Goal: Task Accomplishment & Management: Complete application form

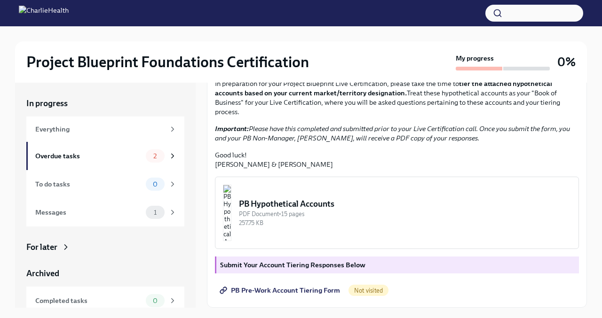
scroll to position [223, 0]
click at [131, 152] on div "Overdue tasks" at bounding box center [88, 156] width 107 height 10
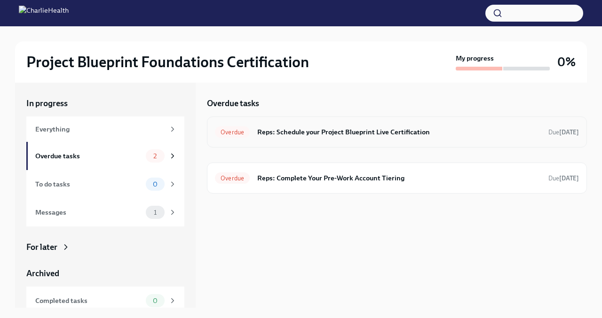
click at [290, 126] on div "Overdue Reps: Schedule your Project Blueprint Live Certification Due [DATE]" at bounding box center [397, 132] width 364 height 15
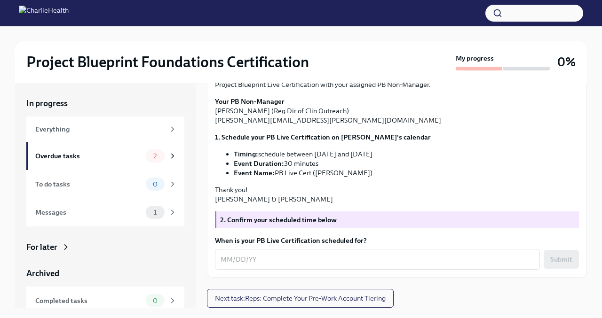
scroll to position [165, 0]
drag, startPoint x: 213, startPoint y: 135, endPoint x: 261, endPoint y: 134, distance: 47.5
click at [261, 134] on div "Hi [PERSON_NAME]! We're excited to get you Project Blueprint "certified" in the…" at bounding box center [397, 158] width 380 height 240
copy p "[PERSON_NAME]"
click at [264, 125] on p "Your PB Non-Manager [PERSON_NAME] (Reg Dir of Clin Outreach) [PERSON_NAME][EMAI…" at bounding box center [397, 111] width 364 height 28
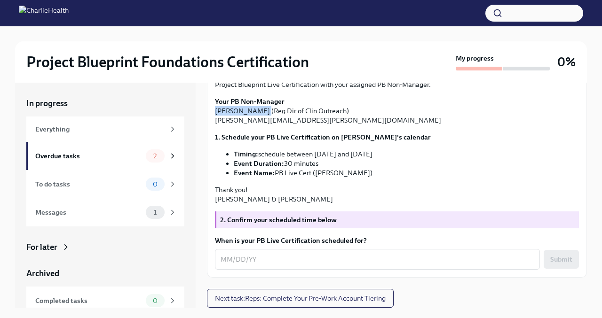
drag, startPoint x: 262, startPoint y: 132, endPoint x: 214, endPoint y: 134, distance: 47.6
click at [215, 125] on p "Your PB Non-Manager [PERSON_NAME] (Reg Dir of Clin Outreach) [PERSON_NAME][EMAI…" at bounding box center [397, 111] width 364 height 28
copy p "[PERSON_NAME]"
drag, startPoint x: 362, startPoint y: 199, endPoint x: 275, endPoint y: 200, distance: 86.5
click at [275, 178] on li "Event Name: PB Live Cert ([PERSON_NAME])" at bounding box center [406, 172] width 345 height 9
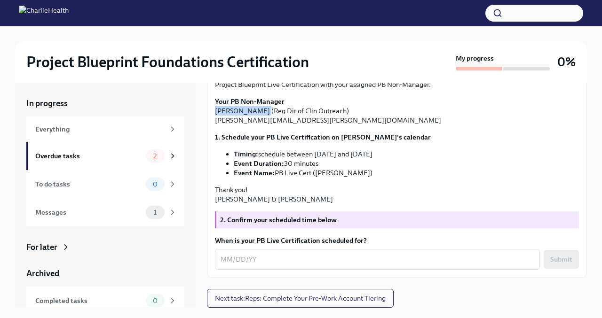
copy li "PB Live Cert ([PERSON_NAME])"
click at [366, 125] on p "Your PB Non-Manager [PERSON_NAME] (Reg Dir of Clin Outreach) [PERSON_NAME][EMAI…" at bounding box center [397, 111] width 364 height 28
drag, startPoint x: 265, startPoint y: 134, endPoint x: 215, endPoint y: 134, distance: 49.4
click at [215, 125] on p "Your PB Non-Manager [PERSON_NAME] (Reg Dir of Clin Outreach) [PERSON_NAME][EMAI…" at bounding box center [397, 111] width 364 height 28
copy p "[PERSON_NAME]"
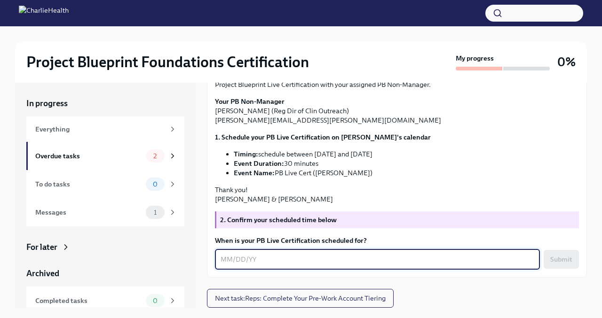
click at [246, 265] on textarea "When is your PB Live Certification scheduled for?" at bounding box center [377, 259] width 314 height 11
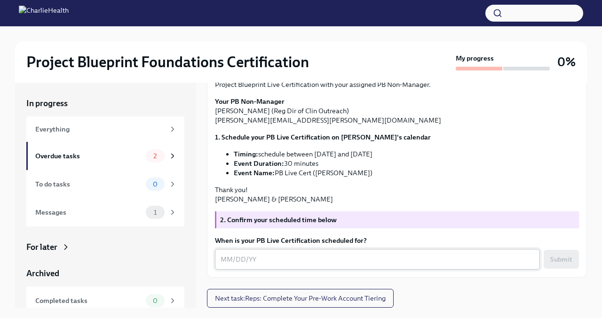
click at [362, 252] on div "x ​" at bounding box center [377, 259] width 325 height 21
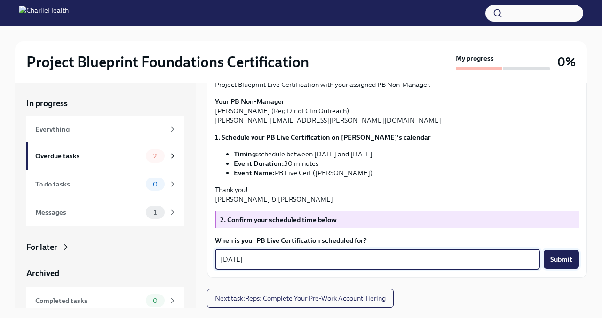
type textarea "[DATE]"
click at [563, 259] on span "Submit" at bounding box center [561, 259] width 22 height 9
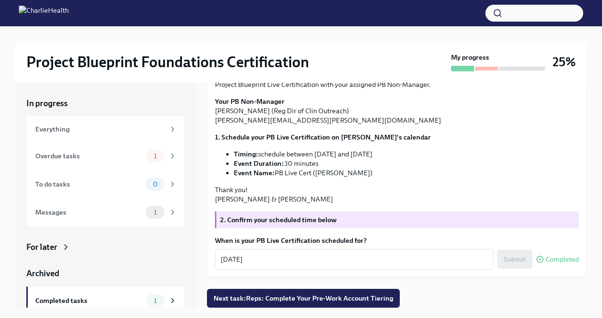
scroll to position [16, 0]
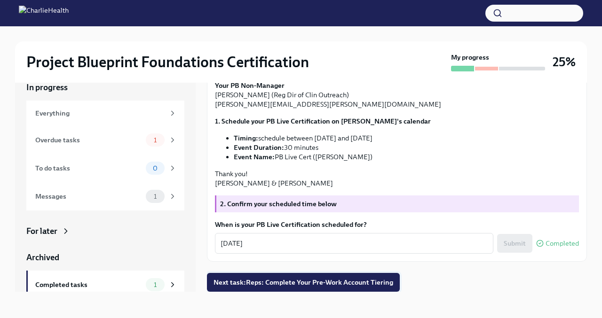
click at [284, 282] on span "Next task : Reps: Complete Your Pre-Work Account Tiering" at bounding box center [303, 282] width 180 height 9
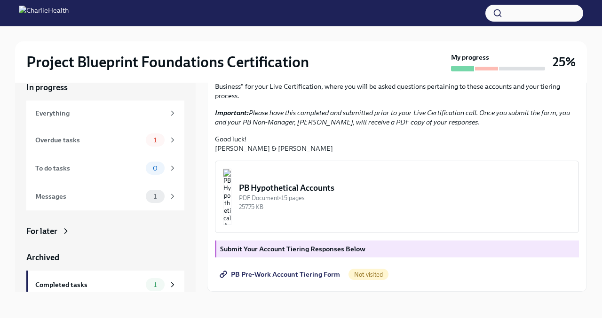
scroll to position [223, 0]
